Goal: Navigation & Orientation: Go to known website

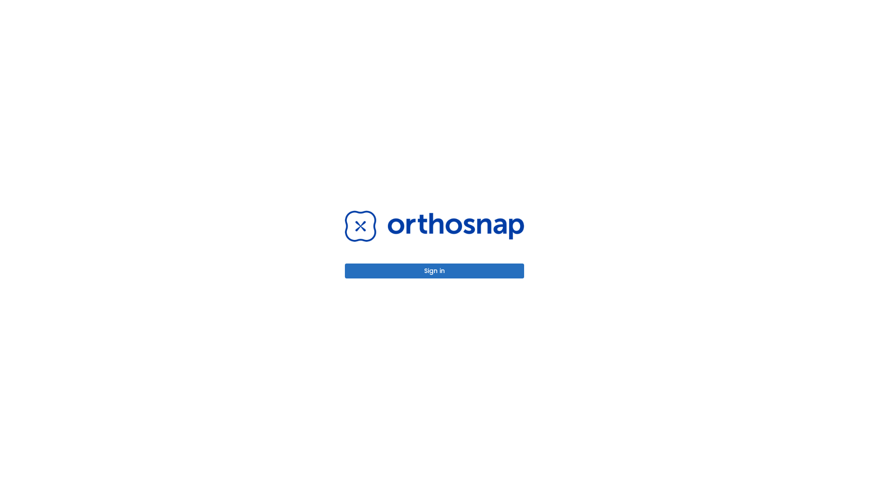
click at [434, 271] on button "Sign in" at bounding box center [434, 270] width 179 height 15
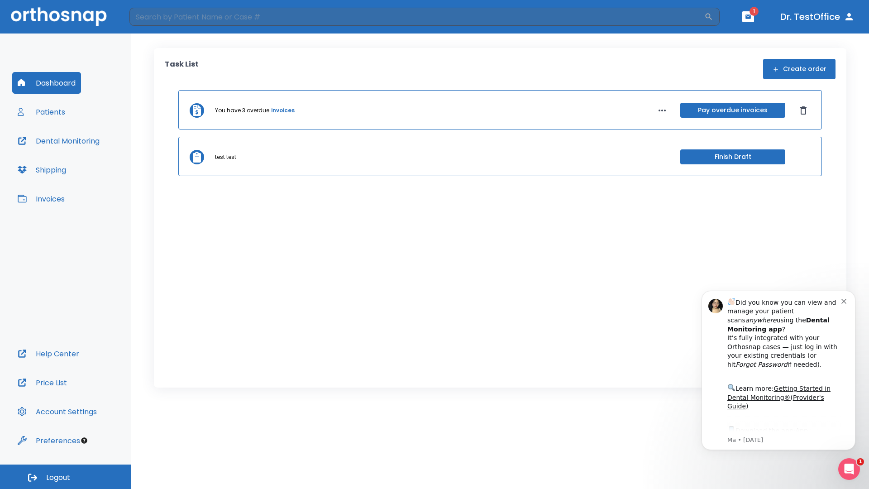
click at [66, 477] on span "Logout" at bounding box center [58, 478] width 24 height 10
